Goal: Task Accomplishment & Management: Manage account settings

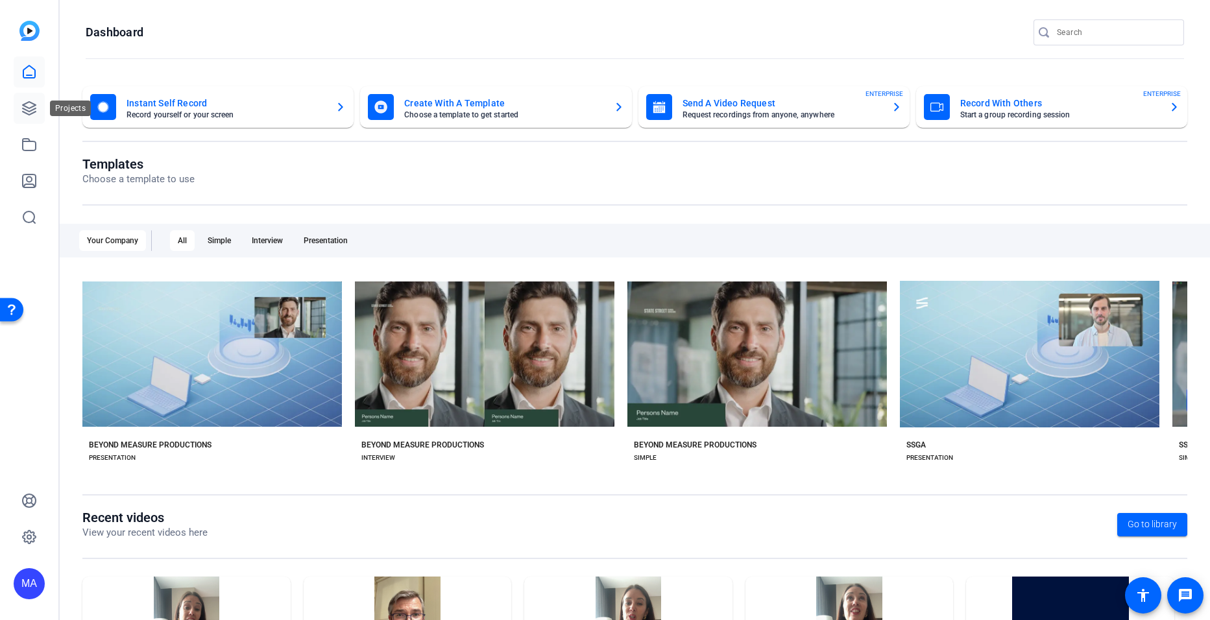
click at [33, 107] on icon at bounding box center [29, 108] width 13 height 13
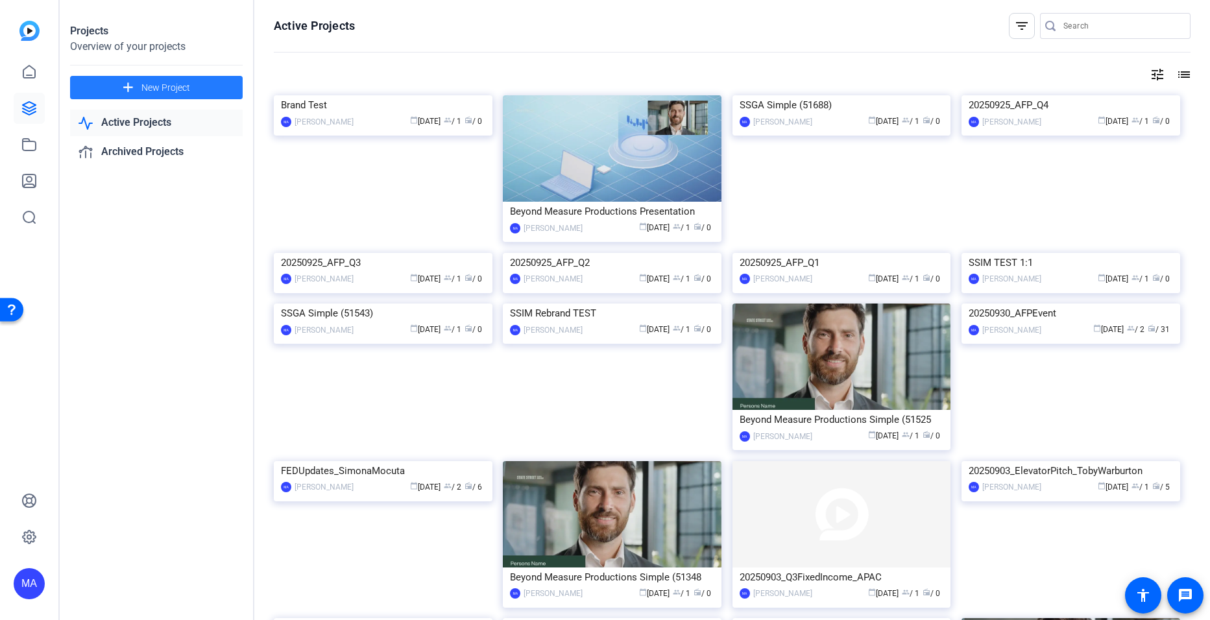
click at [210, 78] on span at bounding box center [156, 87] width 173 height 31
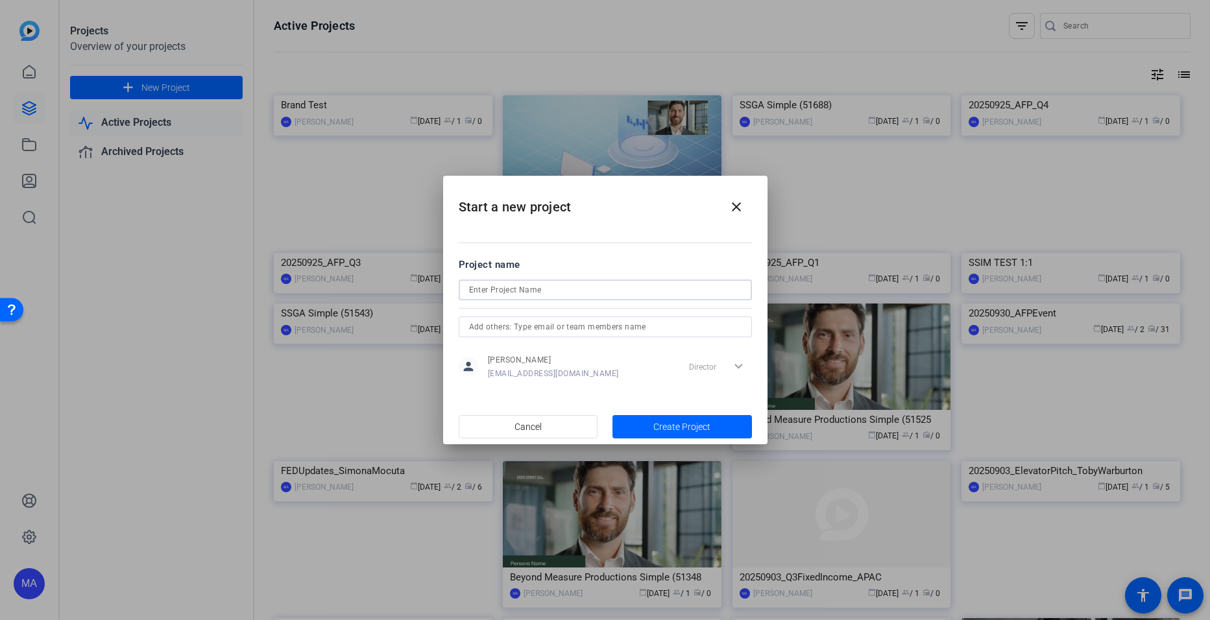
click at [513, 290] on input at bounding box center [605, 290] width 272 height 16
type input "20251008_DanParker"
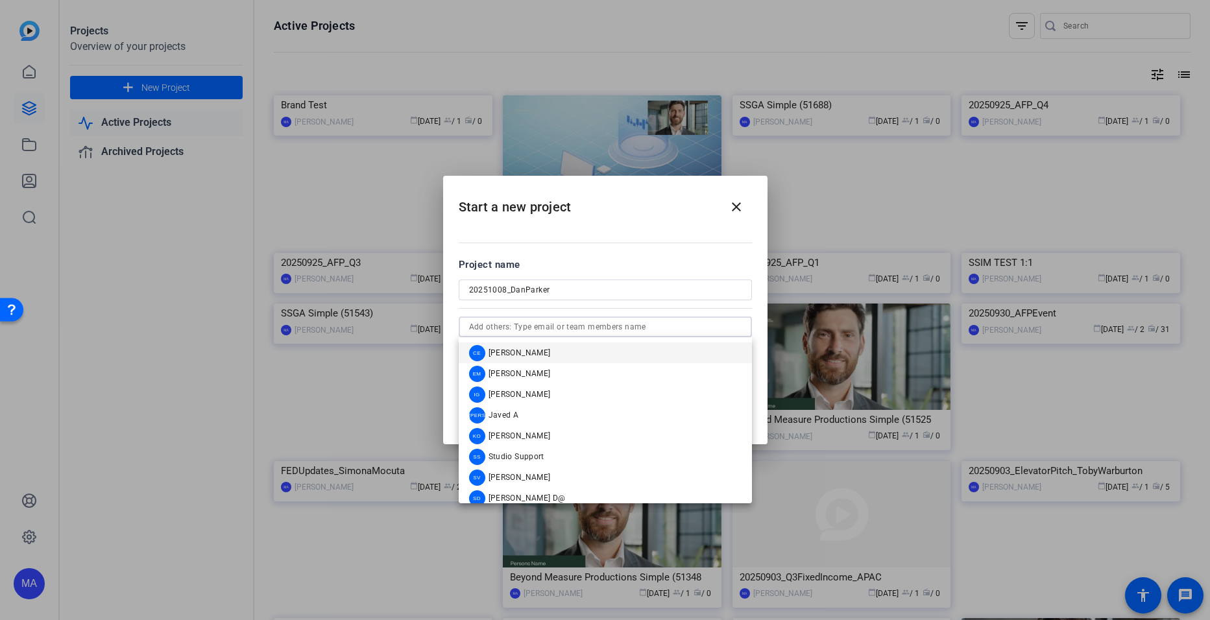
click at [530, 321] on input "text" at bounding box center [605, 327] width 272 height 16
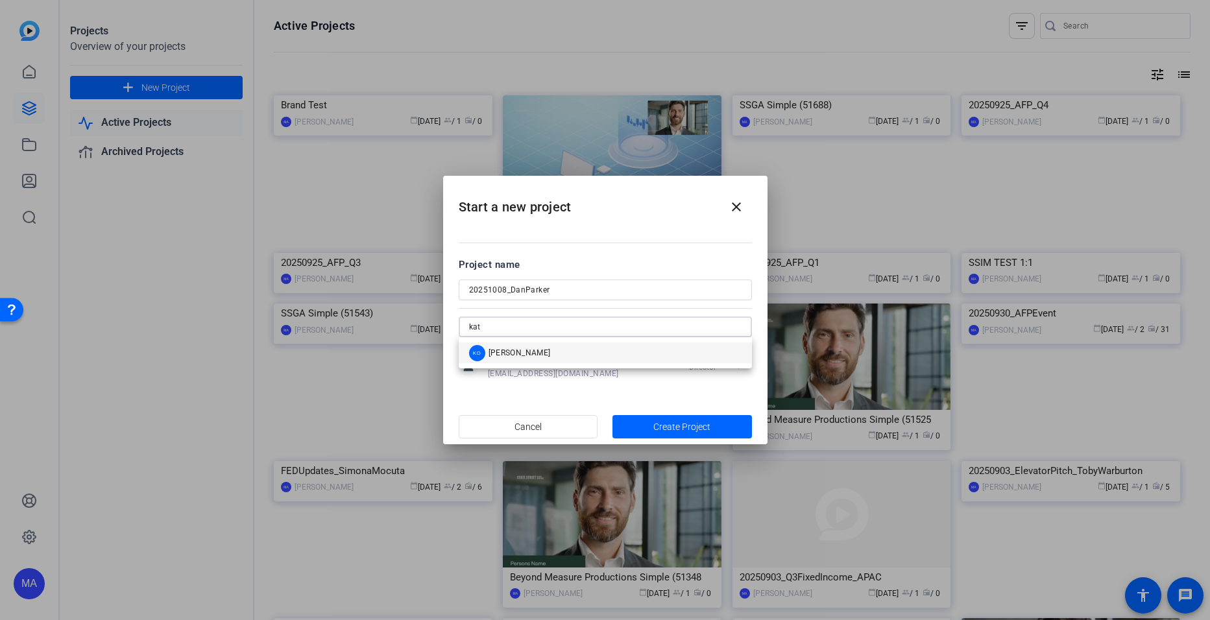
type input "kat"
click at [521, 359] on div "KO Kat Otuechere" at bounding box center [510, 353] width 82 height 16
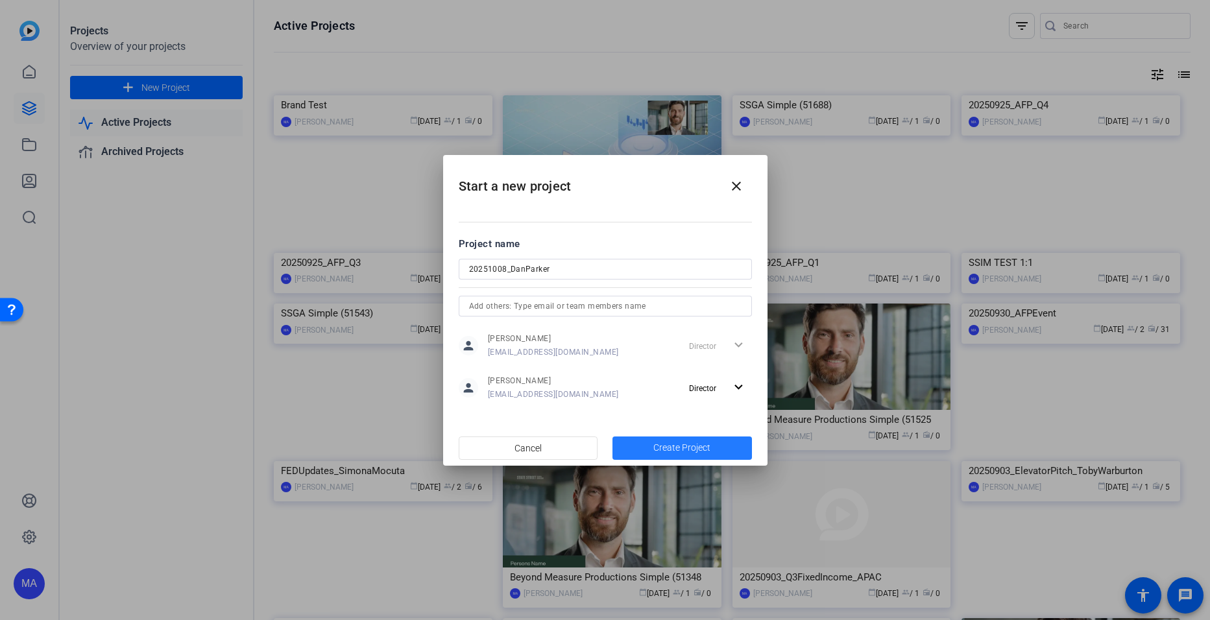
click at [652, 450] on span "button" at bounding box center [681, 448] width 139 height 31
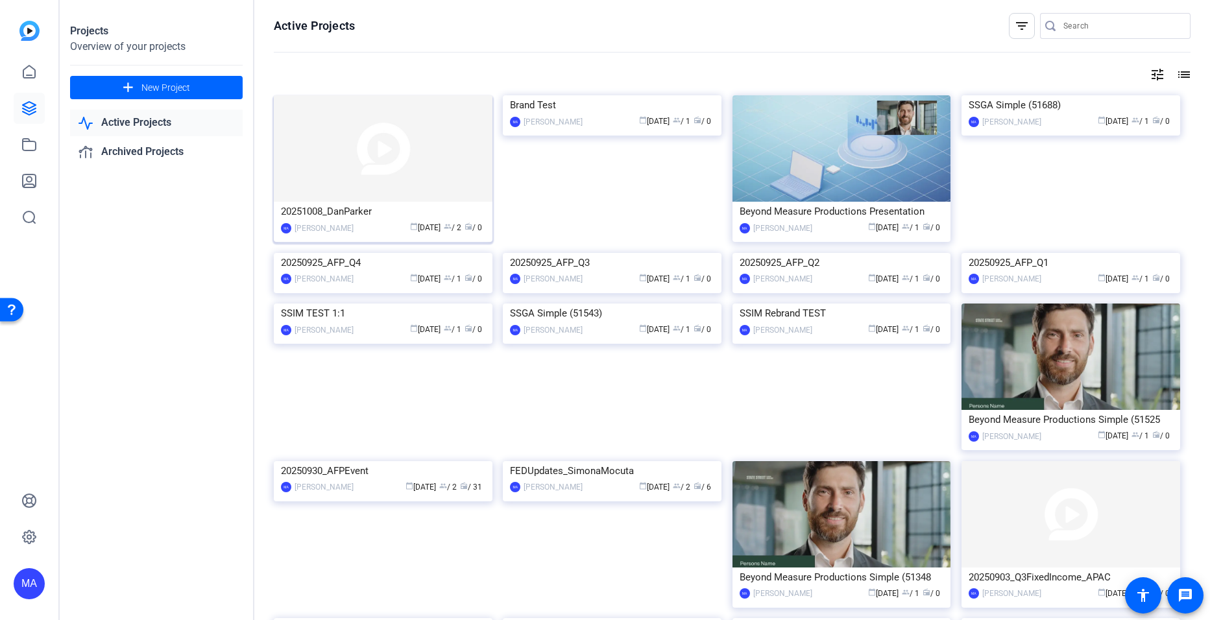
click at [377, 184] on img at bounding box center [383, 148] width 219 height 106
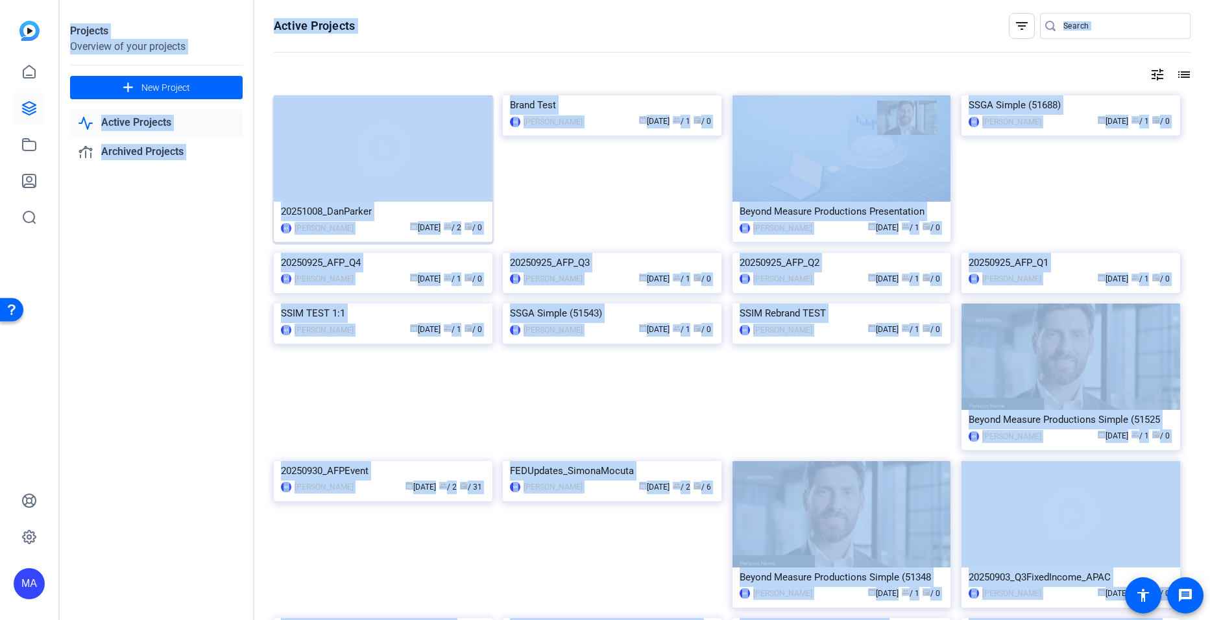
click at [377, 184] on div "Projects Overview of your projects add New Project Active Projects Archived Pro…" at bounding box center [635, 310] width 1150 height 620
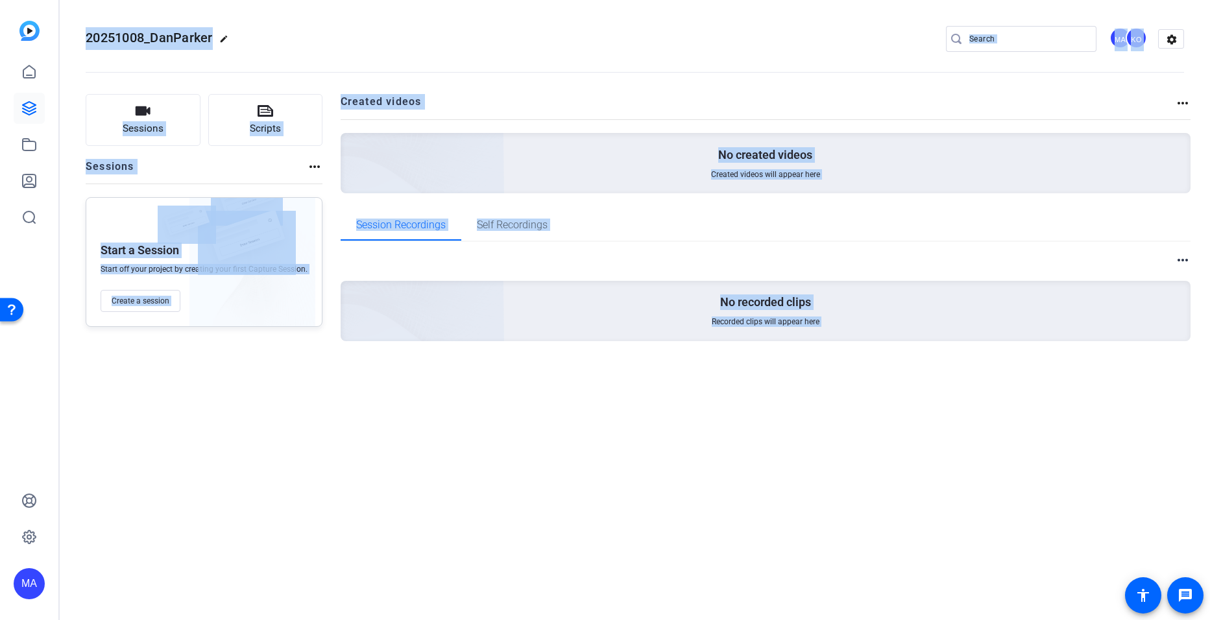
click at [187, 170] on div "Sessions more_horiz" at bounding box center [204, 171] width 237 height 25
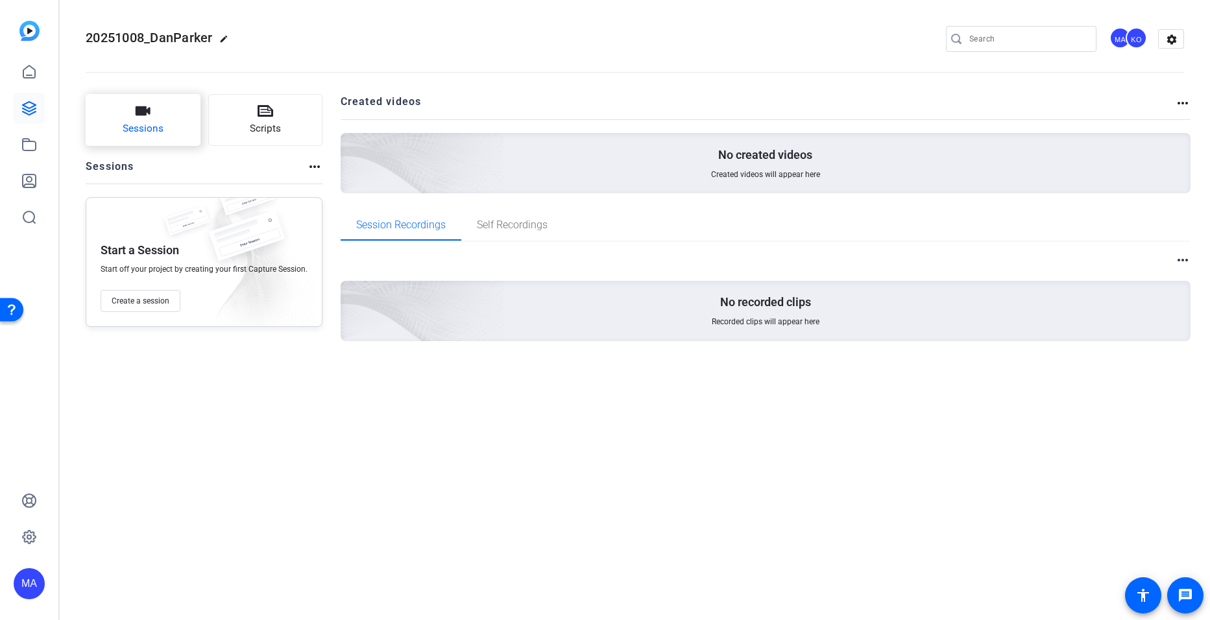
click at [145, 120] on button "Sessions" at bounding box center [143, 120] width 115 height 52
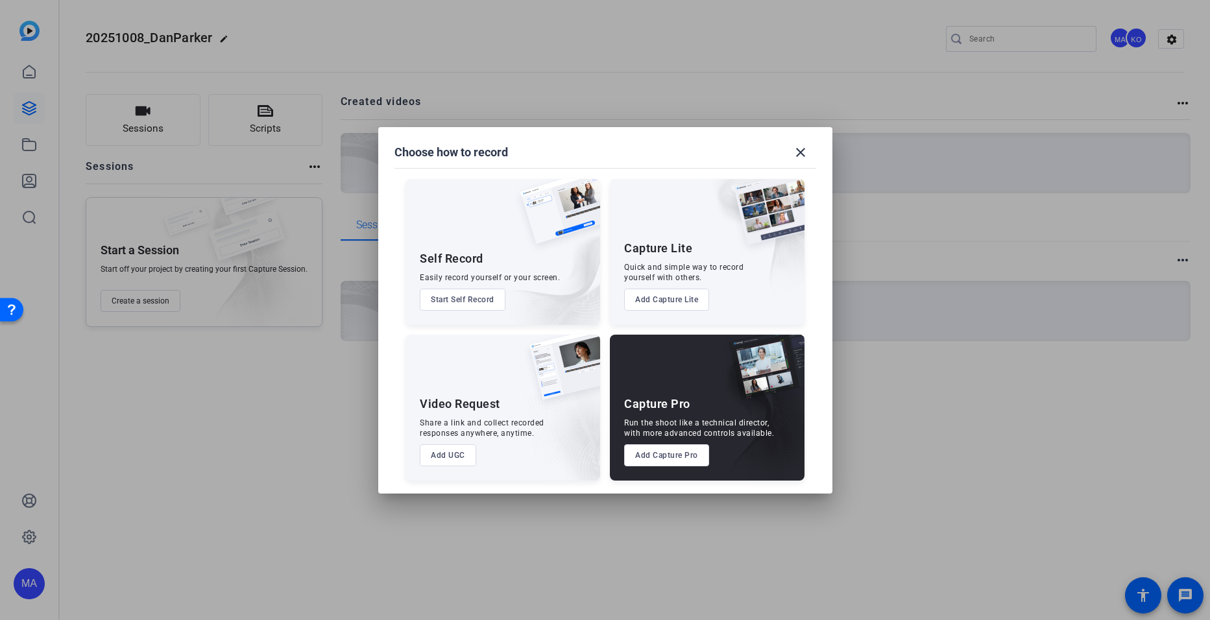
click at [661, 455] on button "Add Capture Pro" at bounding box center [666, 455] width 85 height 22
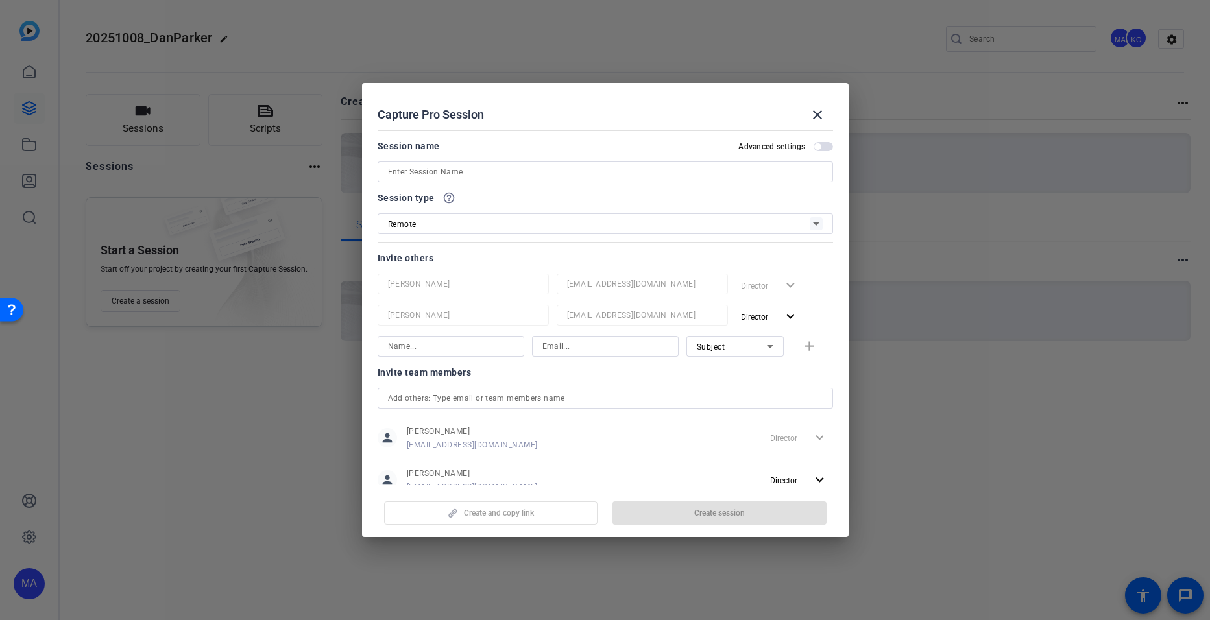
click at [413, 173] on input at bounding box center [605, 172] width 435 height 16
click at [454, 174] on input "Dan Parker" at bounding box center [605, 172] width 435 height 16
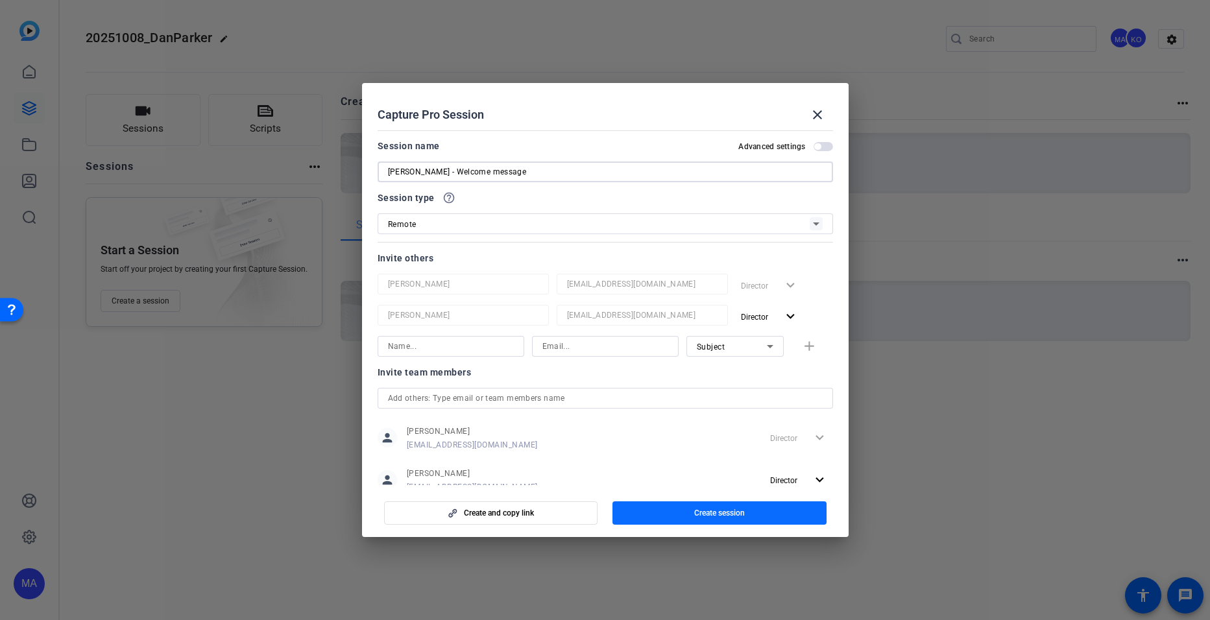
type input "Dan Parker - Welcome message"
click at [657, 514] on span "button" at bounding box center [719, 513] width 214 height 31
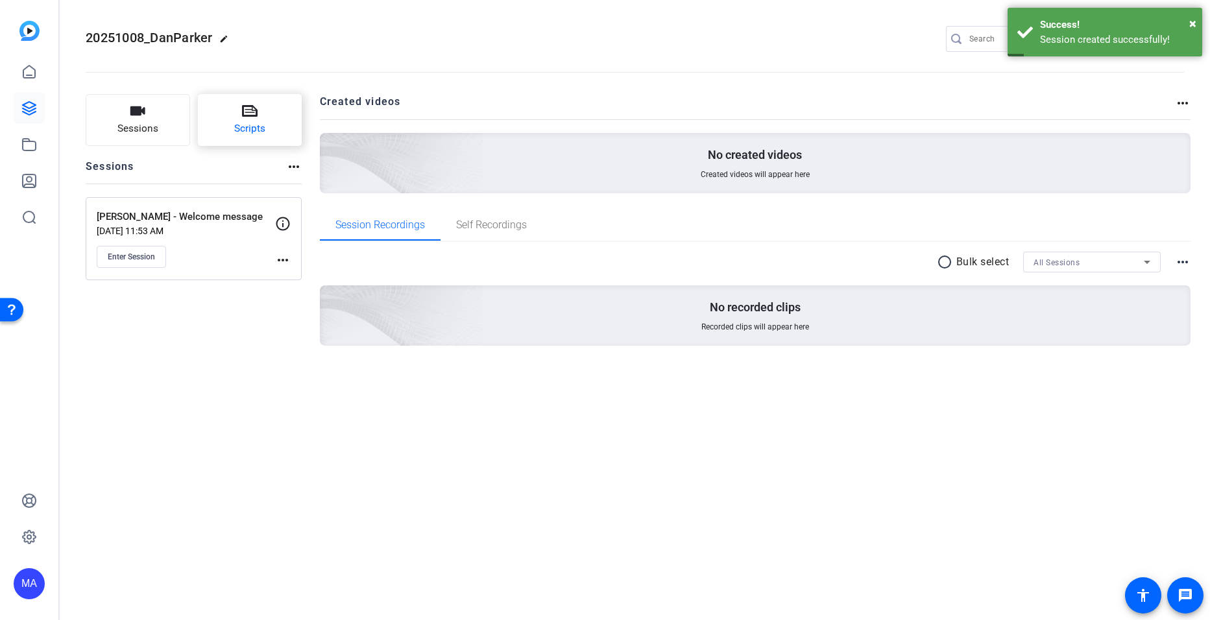
click at [256, 125] on span "Scripts" at bounding box center [249, 128] width 31 height 15
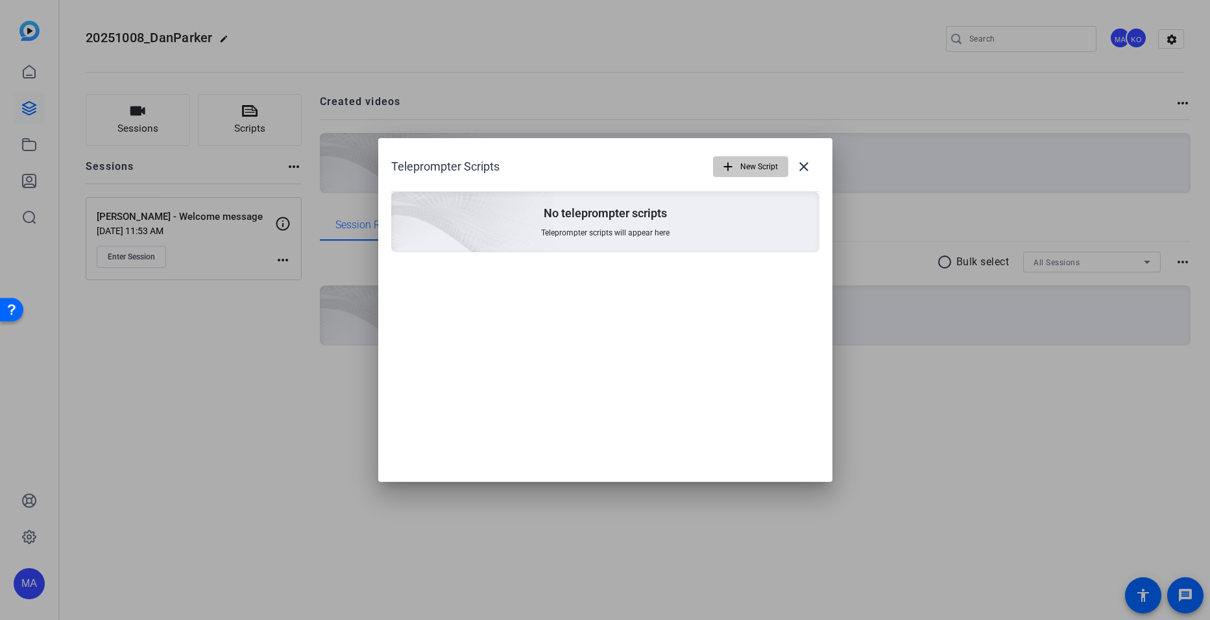
click at [745, 166] on span "New Script" at bounding box center [759, 166] width 38 height 25
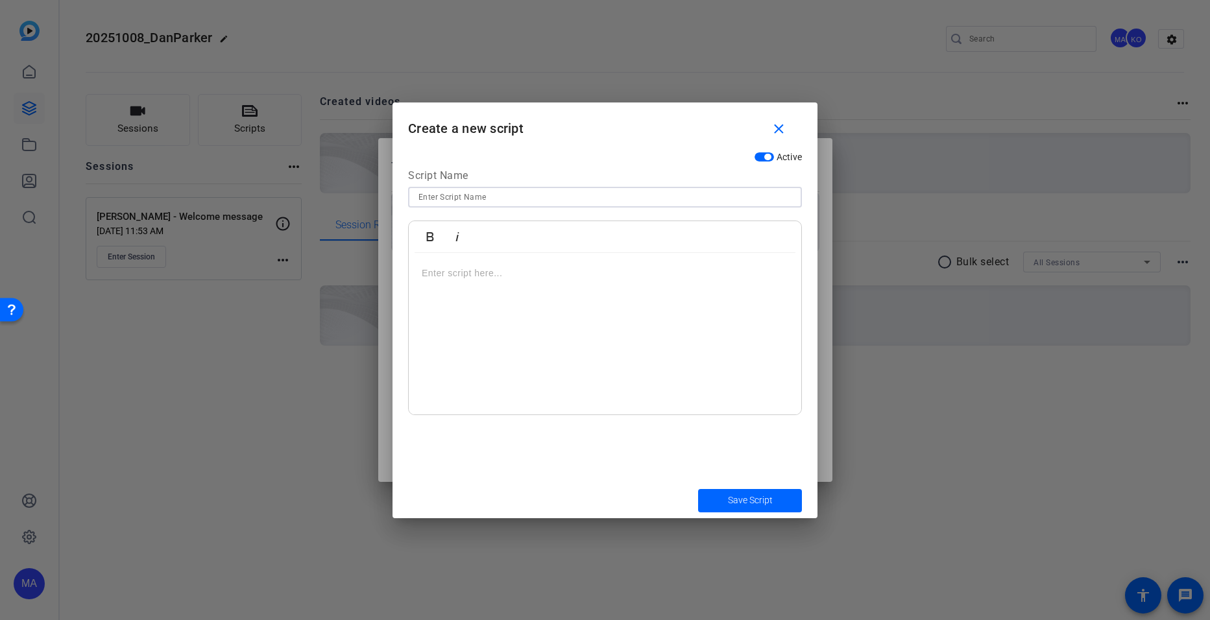
click at [507, 199] on input at bounding box center [604, 197] width 373 height 16
type input "Welcome Address"
click at [498, 287] on div at bounding box center [605, 334] width 392 height 162
click at [514, 308] on div at bounding box center [605, 334] width 392 height 162
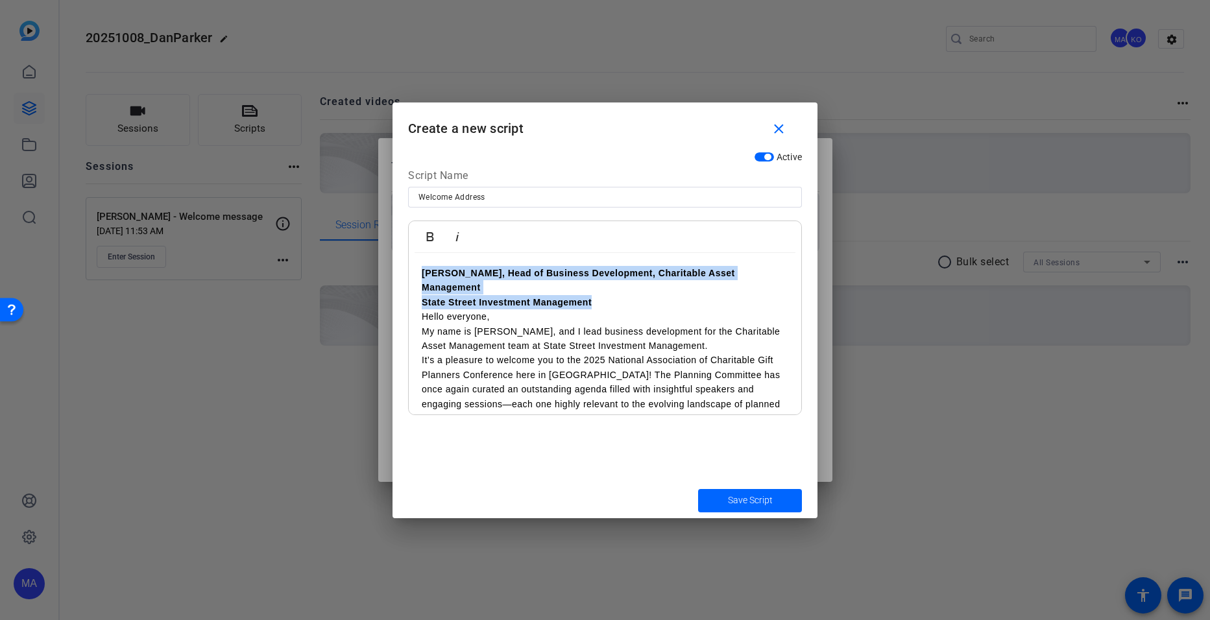
drag, startPoint x: 601, startPoint y: 287, endPoint x: 413, endPoint y: 260, distance: 189.4
click at [413, 260] on div "Dan Parker, Head of Business Development, Charitable Asset Management State Str…" at bounding box center [605, 440] width 392 height 374
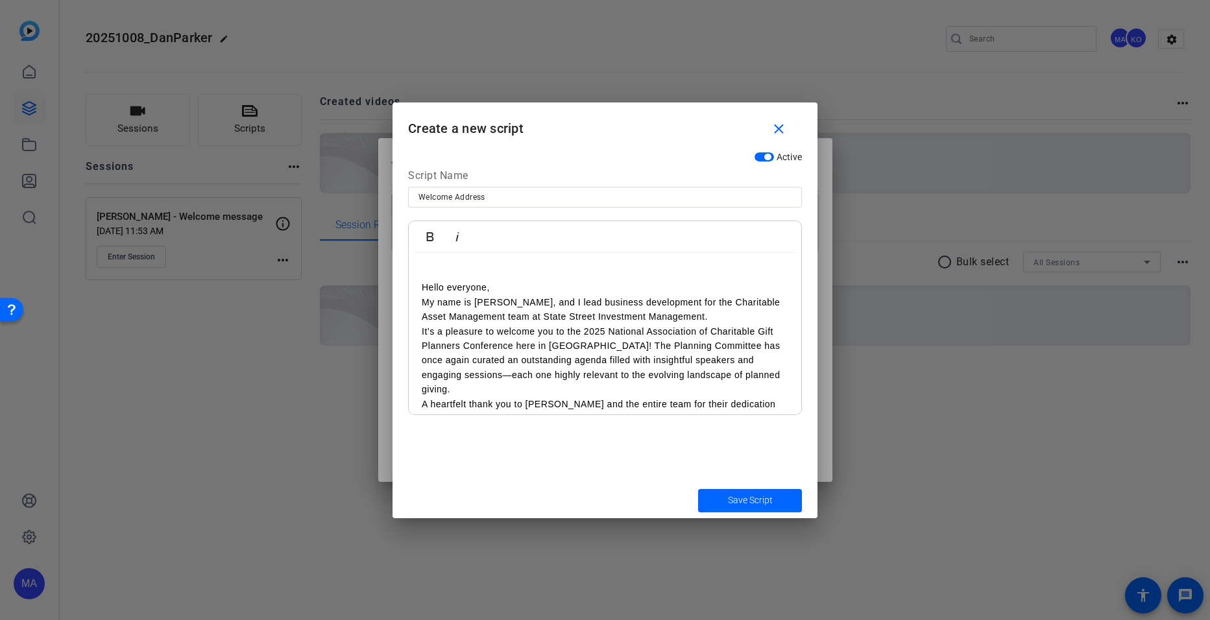
click at [420, 289] on div "Hello everyone, My name is Dan Parker, and I lead business development for the …" at bounding box center [605, 426] width 392 height 346
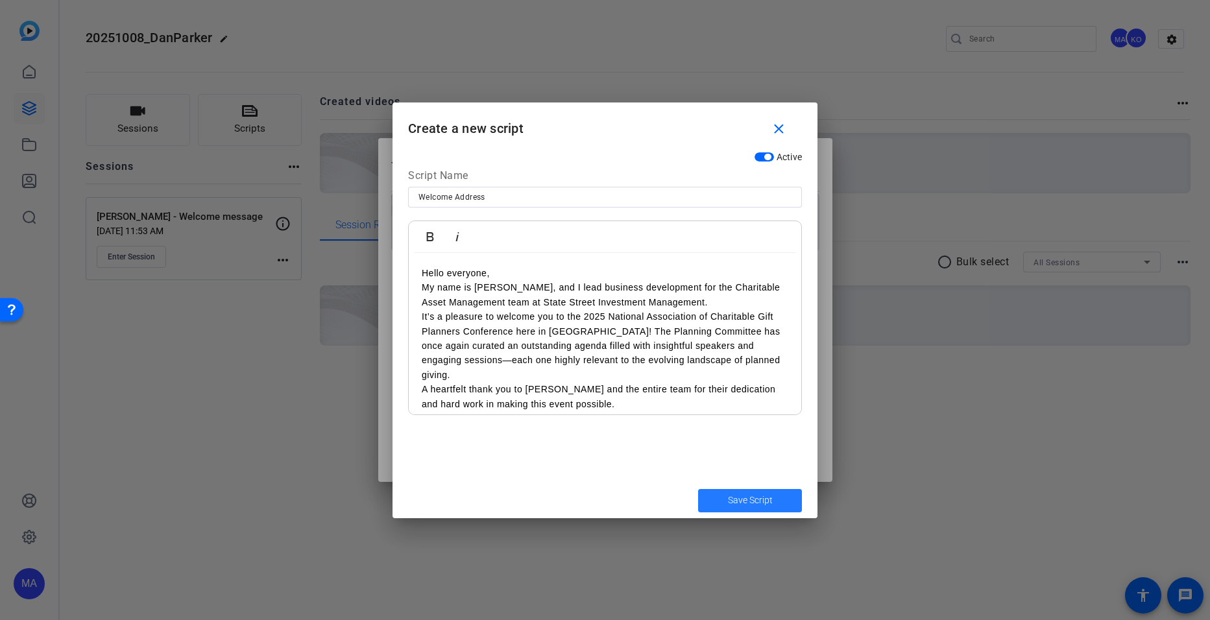
click at [715, 507] on span "submit" at bounding box center [750, 500] width 104 height 31
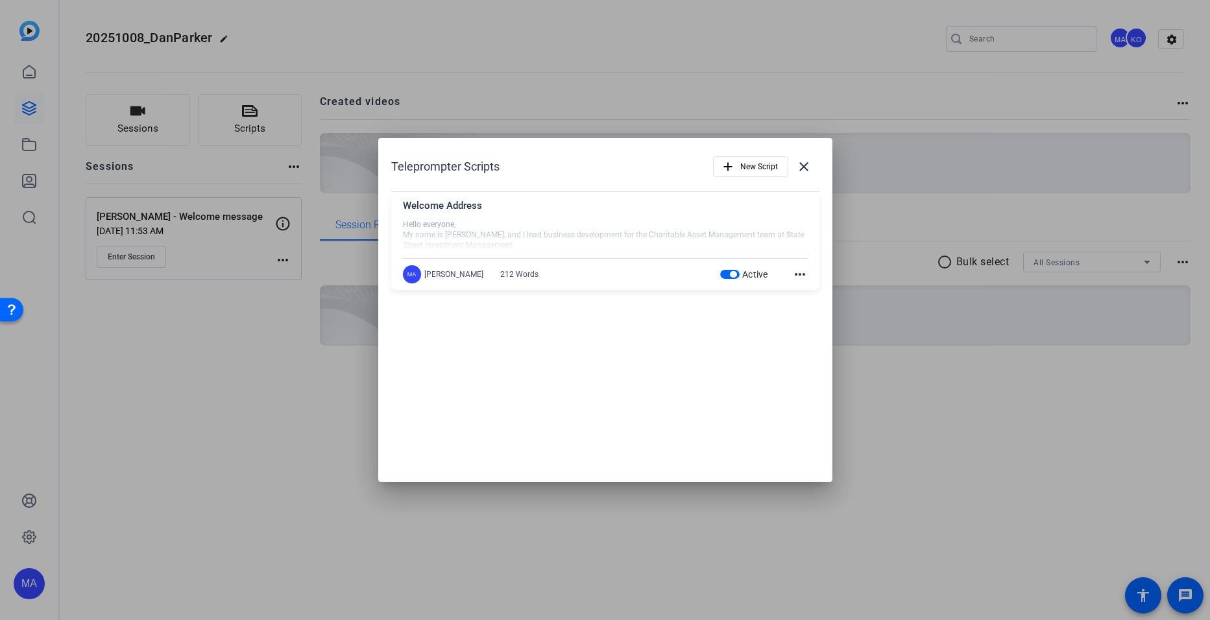
click at [290, 391] on div at bounding box center [605, 310] width 1210 height 620
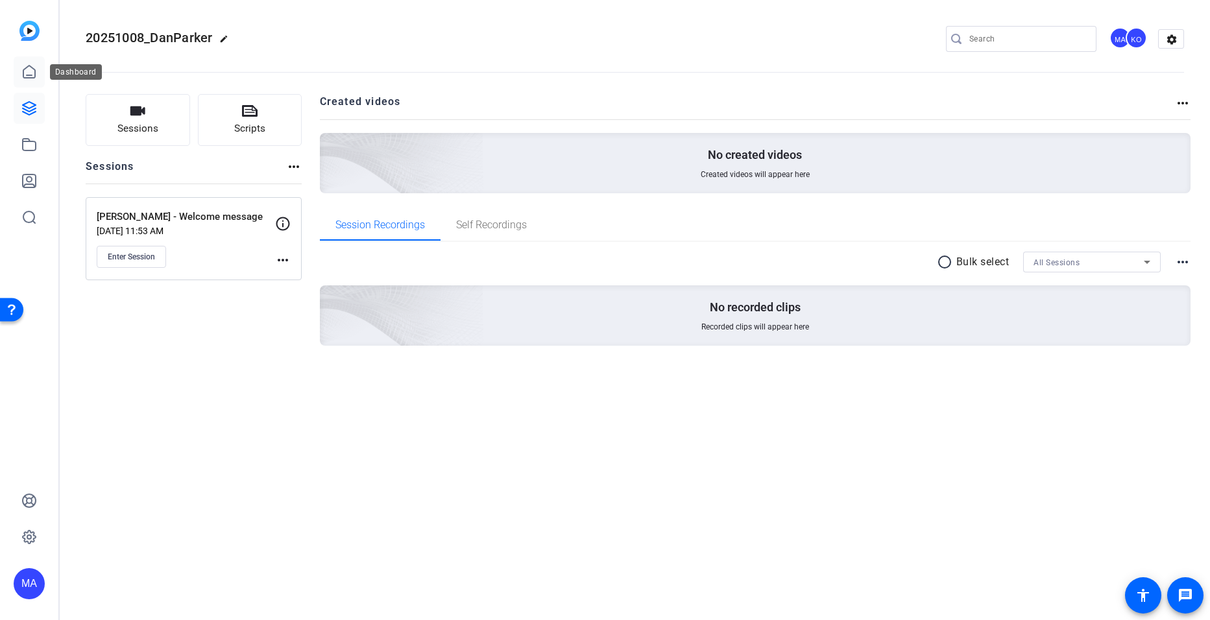
click at [30, 69] on icon at bounding box center [29, 72] width 16 height 16
